Goal: Task Accomplishment & Management: Use online tool/utility

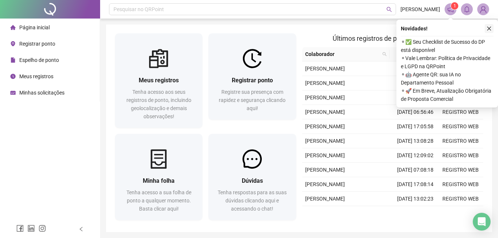
click at [488, 30] on icon "close" at bounding box center [488, 28] width 5 height 5
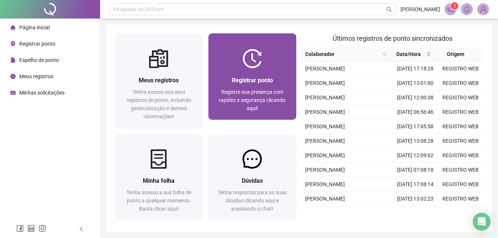
click at [262, 89] on span "Registre sua presença com rapidez e segurança clicando aqui!" at bounding box center [252, 100] width 67 height 22
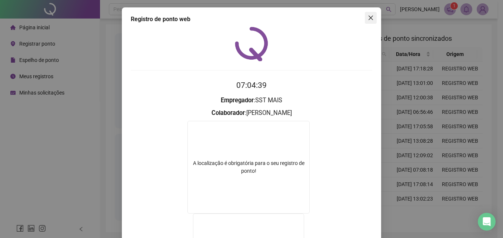
click at [368, 16] on icon "close" at bounding box center [371, 18] width 6 height 6
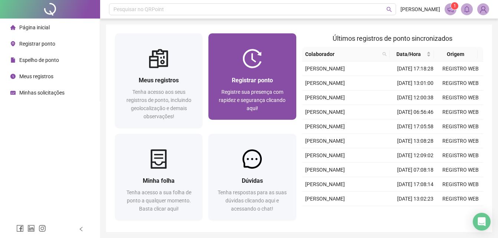
click at [254, 79] on span "Registrar ponto" at bounding box center [252, 80] width 41 height 7
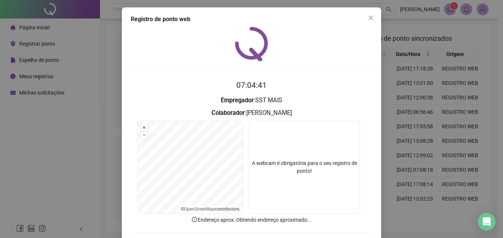
scroll to position [35, 0]
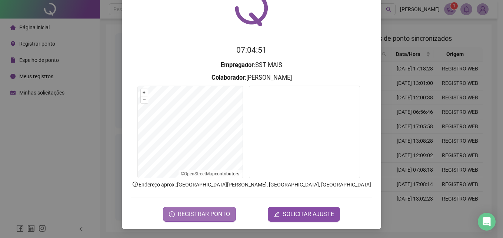
click at [219, 213] on span "REGISTRAR PONTO" at bounding box center [204, 214] width 52 height 9
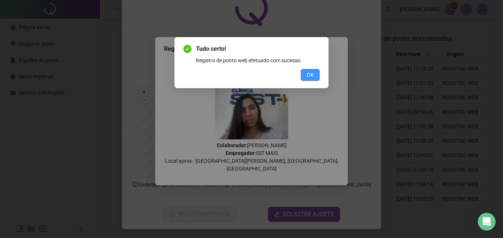
click at [316, 74] on button "OK" at bounding box center [310, 75] width 19 height 12
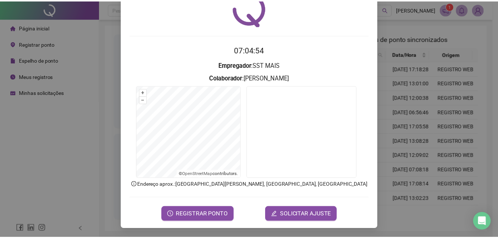
scroll to position [0, 0]
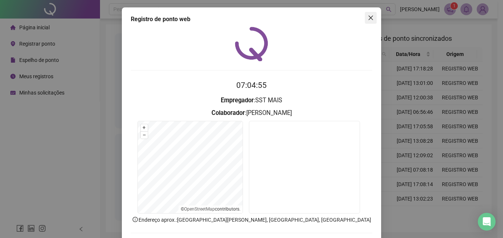
click at [366, 21] on button "Close" at bounding box center [371, 18] width 12 height 12
